Goal: Task Accomplishment & Management: Complete application form

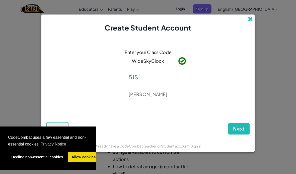
click at [250, 20] on span at bounding box center [249, 19] width 5 height 5
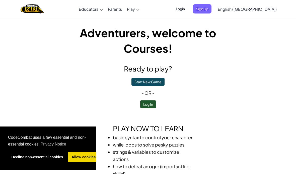
click at [161, 85] on button "Start New Game" at bounding box center [147, 82] width 33 height 8
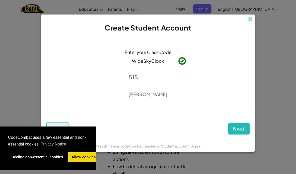
click at [244, 133] on button "Next" at bounding box center [238, 129] width 21 height 12
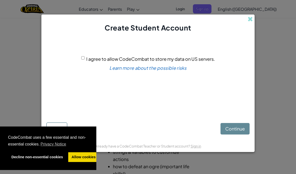
click at [241, 132] on div "Continue Back" at bounding box center [147, 124] width 203 height 22
click at [243, 131] on div "Continue Back" at bounding box center [147, 124] width 203 height 22
click at [251, 21] on span at bounding box center [249, 19] width 5 height 5
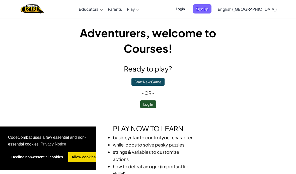
click at [155, 108] on button "Log In" at bounding box center [148, 104] width 16 height 8
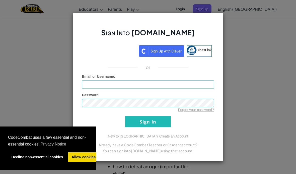
click at [114, 50] on div "Über Google anmelden. Wird in neuem Tab geöffnet." at bounding box center [110, 50] width 52 height 11
click at [115, 56] on div "Über Google anmelden. Wird in neuem Tab geöffnet." at bounding box center [110, 50] width 52 height 11
click at [117, 52] on div "Über Google anmelden. Wird in neuem Tab geöffnet." at bounding box center [110, 50] width 52 height 11
click at [97, 53] on div "Über Google anmelden. Wird in neuem Tab geöffnet." at bounding box center [110, 50] width 52 height 11
click at [96, 46] on div "Über Google anmelden. Wird in neuem Tab geöffnet." at bounding box center [110, 50] width 52 height 11
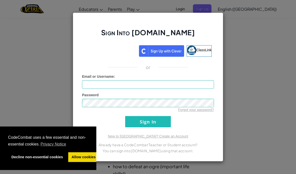
click at [92, 48] on div "Über Google anmelden. Wird in neuem Tab geöffnet." at bounding box center [110, 50] width 52 height 11
click at [86, 51] on div "Über Google anmelden. Wird in neuem Tab geöffnet." at bounding box center [110, 50] width 52 height 11
click at [249, 72] on div "Sign Into [DOMAIN_NAME] ClassLink or Unknown Error Email or Username : Password…" at bounding box center [148, 87] width 296 height 174
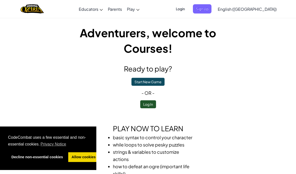
click at [188, 6] on span "Login" at bounding box center [180, 8] width 15 height 9
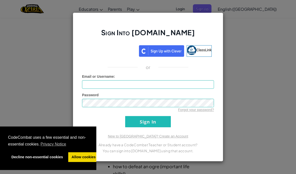
click at [126, 51] on div "Über Google anmelden. Wird in neuem Tab geöffnet." at bounding box center [110, 50] width 52 height 11
click at [168, 170] on div "Sign Into [DOMAIN_NAME] ClassLink or Unknown Error Email or Username : Password…" at bounding box center [148, 87] width 296 height 174
